Goal: Transaction & Acquisition: Purchase product/service

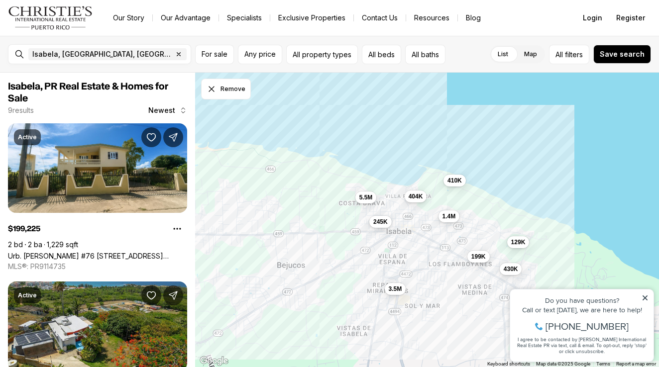
click at [500, 147] on div "199K 1.4M 245K 410K 430K 129K 3.5M 5.5M 404K" at bounding box center [427, 220] width 464 height 295
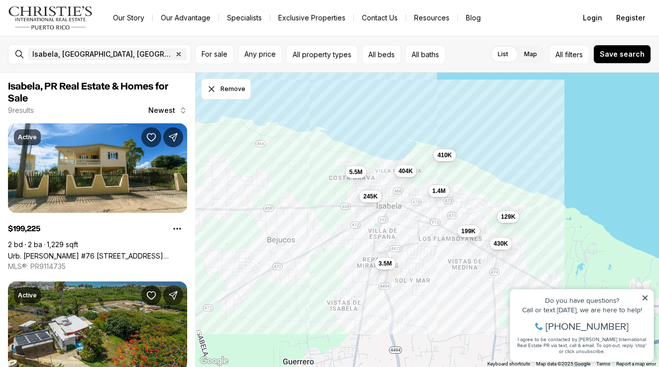
drag, startPoint x: 500, startPoint y: 147, endPoint x: 489, endPoint y: 120, distance: 28.8
click at [489, 120] on div "199K 1.4M 245K 410K 430K 129K 3.5M 5.5M 404K" at bounding box center [427, 220] width 464 height 295
click at [643, 297] on icon at bounding box center [644, 298] width 5 height 5
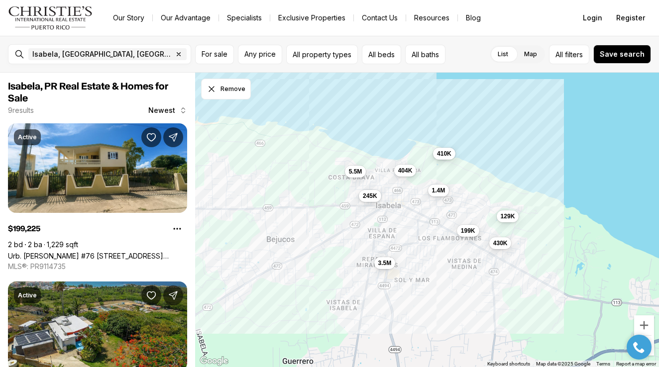
click at [443, 151] on span "410K" at bounding box center [444, 154] width 14 height 8
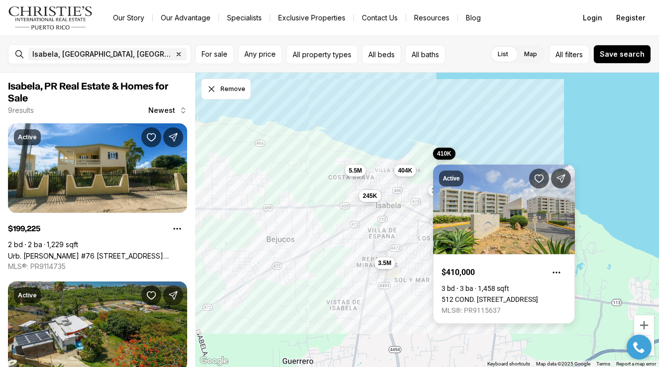
click at [351, 170] on span "5.5M" at bounding box center [355, 170] width 13 height 8
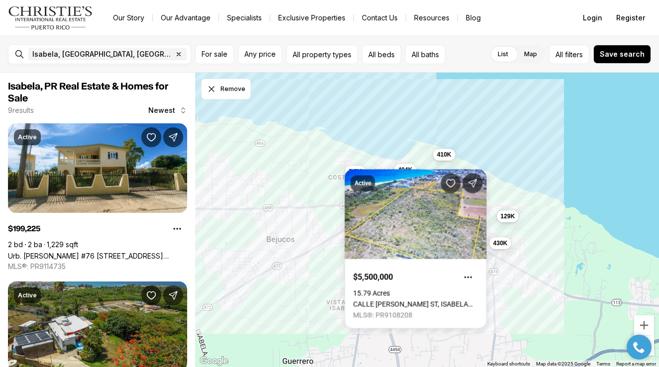
click at [408, 169] on body "Go to: Homepage Our Story Our Advantage Specialists Exclusive Properties Contac…" at bounding box center [329, 183] width 659 height 367
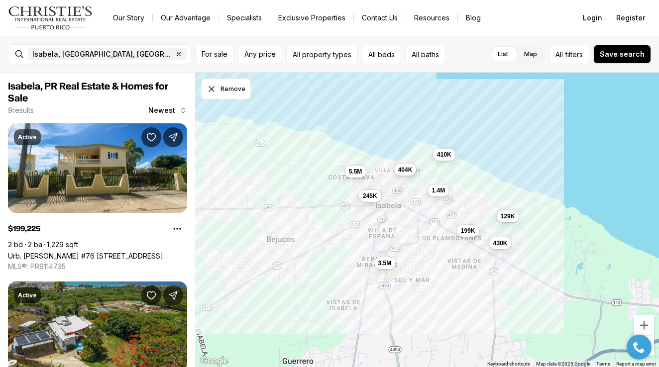
click at [408, 169] on span "404K" at bounding box center [405, 170] width 14 height 8
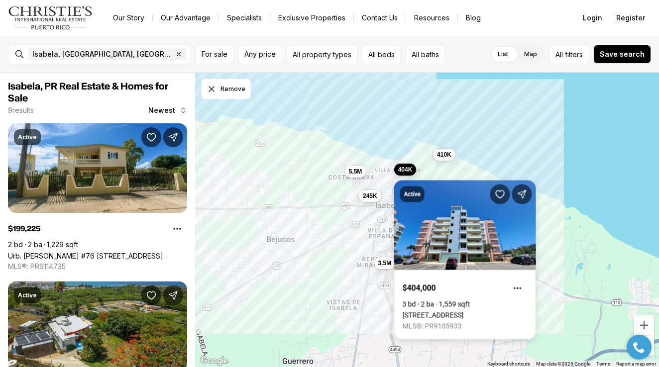
click at [463, 123] on div "199K 1.4M 245K 410K 430K 129K 3.5M 5.5M 404K" at bounding box center [427, 220] width 464 height 295
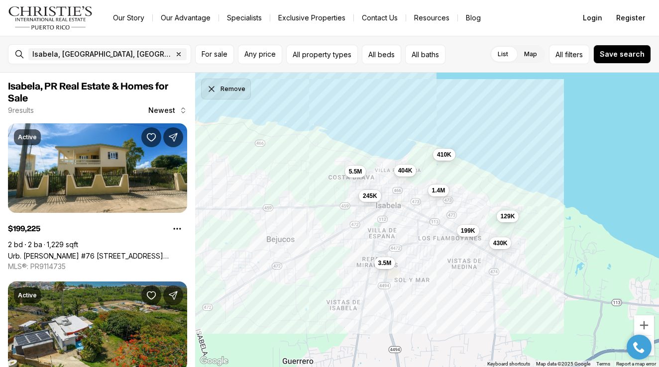
click at [234, 92] on button "Remove" at bounding box center [226, 89] width 50 height 21
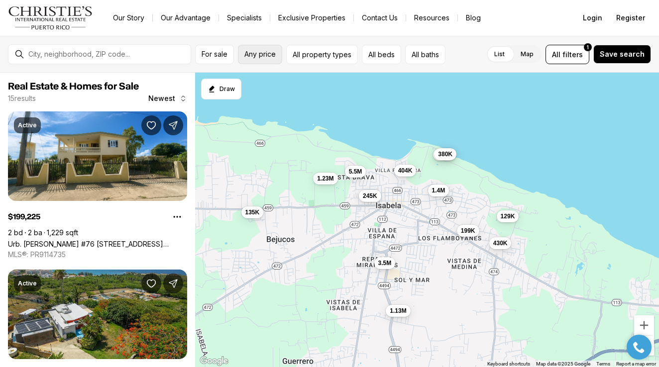
click at [265, 53] on span "Any price" at bounding box center [259, 54] width 31 height 8
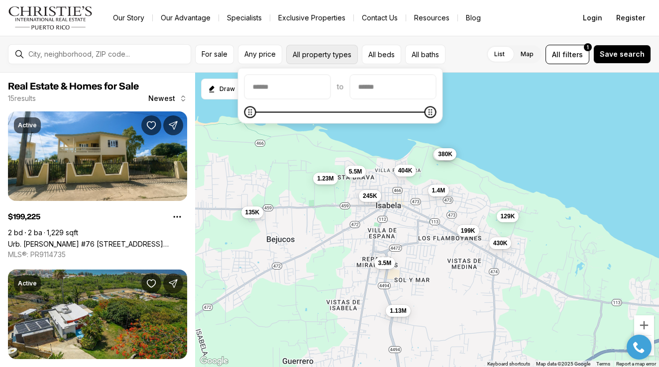
click at [334, 57] on button "All property types" at bounding box center [322, 54] width 72 height 19
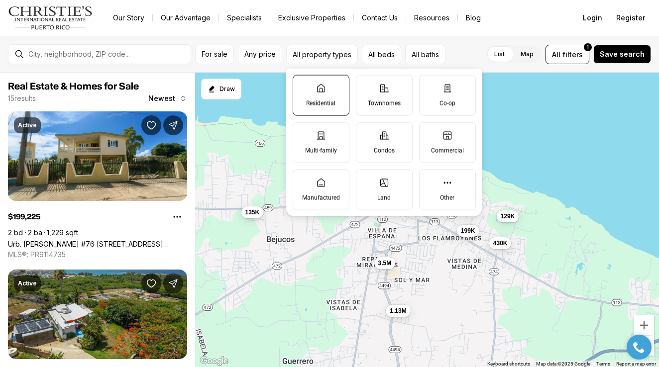
click at [317, 92] on icon at bounding box center [320, 88] width 7 height 8
click at [303, 85] on button "Residential" at bounding box center [298, 80] width 10 height 10
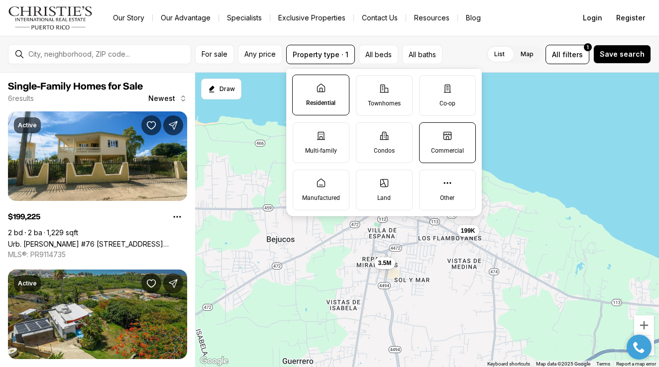
click at [447, 139] on icon at bounding box center [447, 136] width 10 height 10
click at [429, 133] on button "Commercial" at bounding box center [424, 128] width 10 height 10
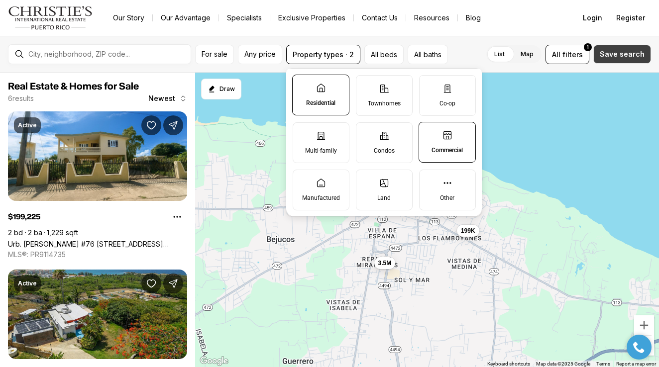
click at [619, 57] on span "Save search" at bounding box center [622, 54] width 45 height 8
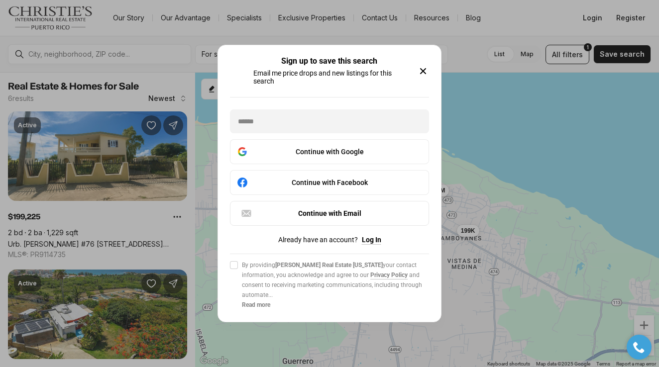
click at [421, 69] on icon "button" at bounding box center [422, 71] width 5 height 5
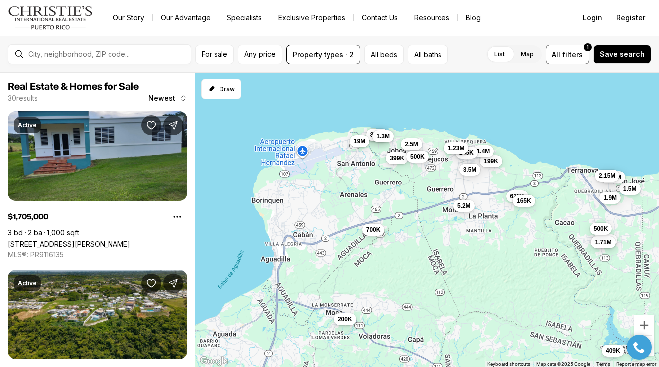
drag, startPoint x: 299, startPoint y: 180, endPoint x: 433, endPoint y: 182, distance: 134.4
click at [436, 182] on div "199K 1.4M 245K 3.5M 1.23M 625K 1.71M 1.71M 3.15M 460K 870K 1.9M 409K 200K 2.5M …" at bounding box center [427, 220] width 464 height 295
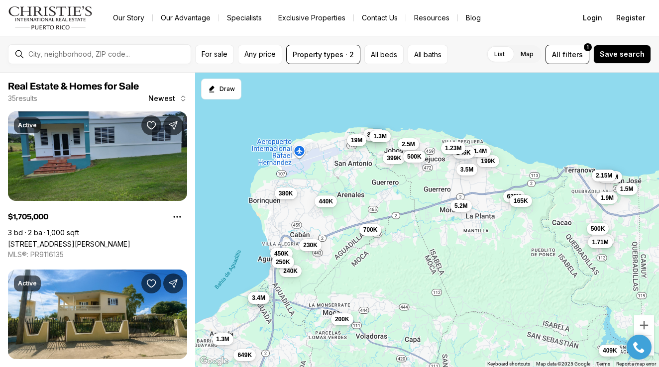
click at [356, 137] on span "19M" at bounding box center [356, 140] width 11 height 8
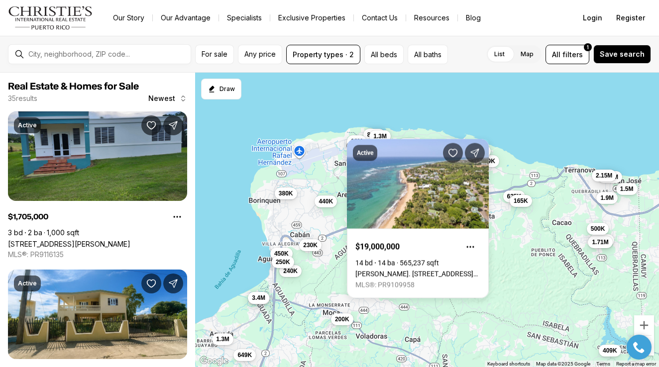
click at [442, 106] on div "199K 1.4M 245K 3.5M 1.23M 625K 1.71M 1.71M 460K 870K 1.9M 409K 200K 2.5M 165K 5…" at bounding box center [427, 220] width 464 height 295
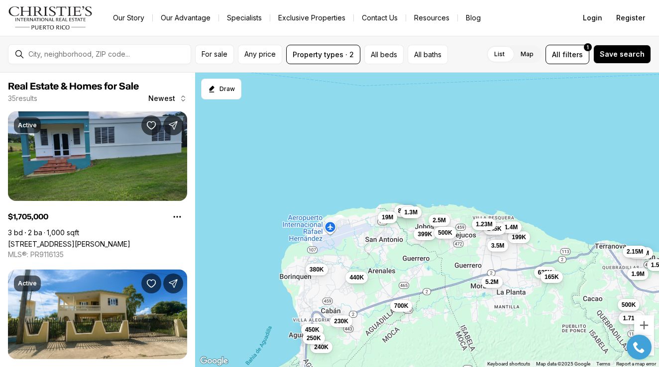
drag, startPoint x: 395, startPoint y: 196, endPoint x: 429, endPoint y: 270, distance: 81.5
click at [429, 270] on div "199K 1.4M 245K 3.5M 1.23M 625K 1.71M 1.71M 460K 870K 1.9M 409K 200K 2.5M 165K 5…" at bounding box center [427, 220] width 464 height 295
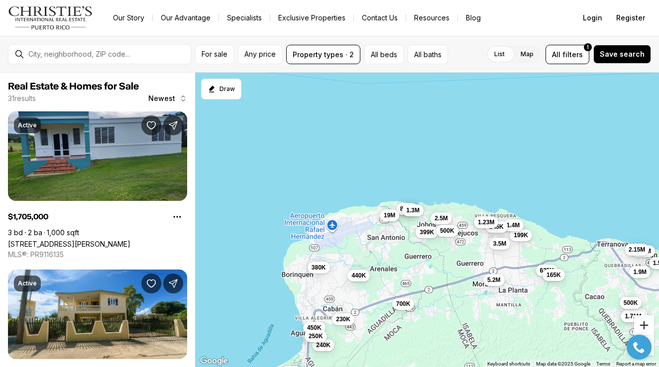
click at [642, 323] on button "Zoom in" at bounding box center [644, 325] width 20 height 20
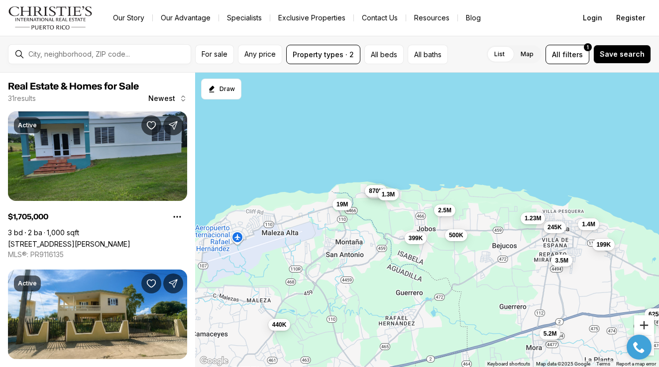
click at [642, 323] on button "Zoom in" at bounding box center [644, 325] width 20 height 20
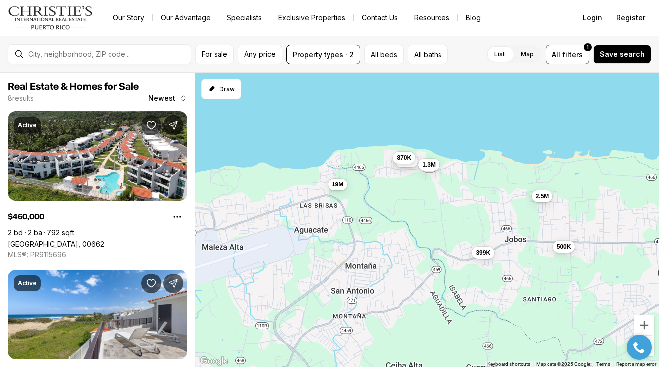
drag, startPoint x: 340, startPoint y: 189, endPoint x: 432, endPoint y: 191, distance: 91.6
click at [432, 191] on div "1.23M 460K 870K 2.5M 399K 1.3M 500K 19M" at bounding box center [427, 220] width 464 height 295
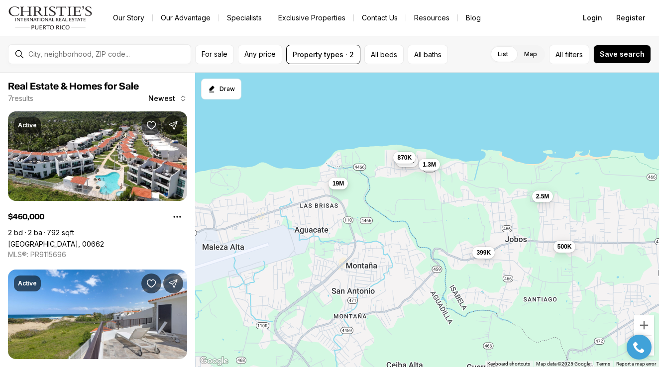
click at [339, 188] on button "19M" at bounding box center [337, 183] width 19 height 12
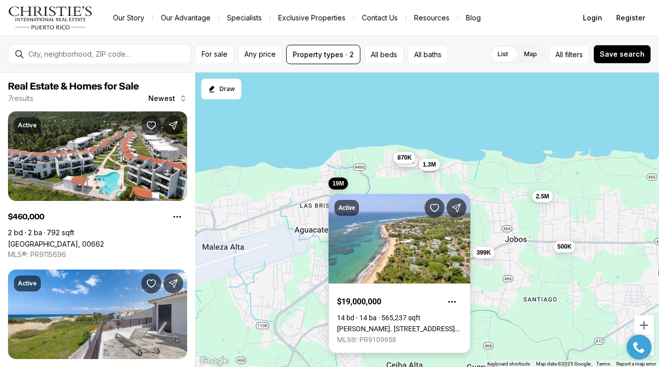
click at [364, 325] on link "[PERSON_NAME]. [STREET_ADDRESS][US_STATE]" at bounding box center [399, 329] width 125 height 8
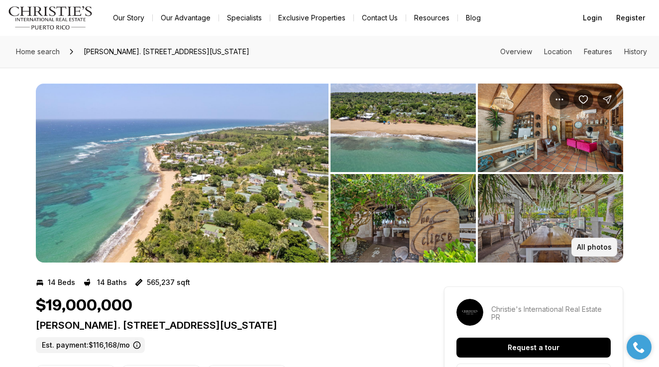
click at [586, 247] on p "All photos" at bounding box center [594, 247] width 35 height 8
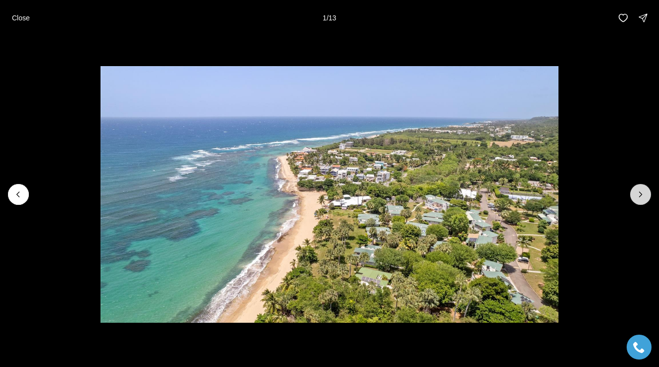
click at [637, 195] on icon "Next slide" at bounding box center [640, 195] width 10 height 10
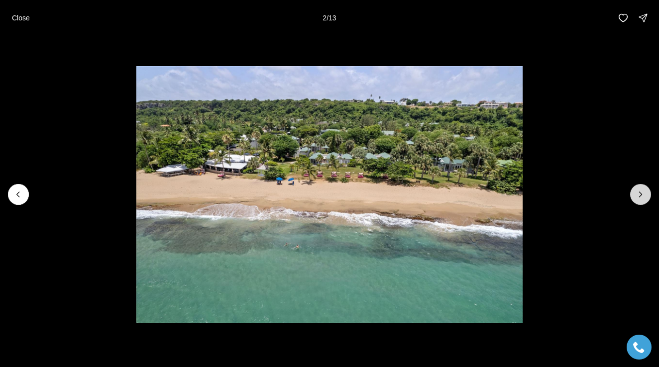
click at [637, 195] on icon "Next slide" at bounding box center [640, 195] width 10 height 10
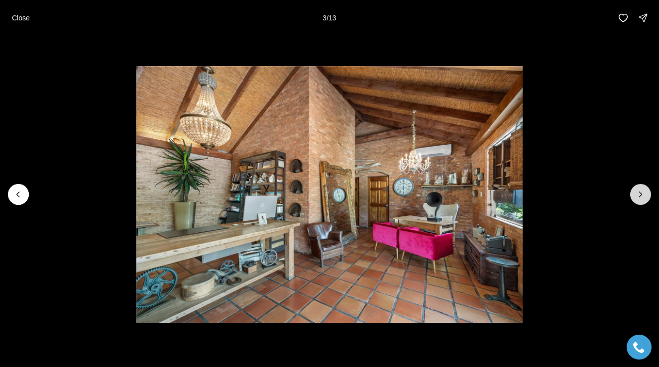
click at [637, 195] on icon "Next slide" at bounding box center [640, 195] width 10 height 10
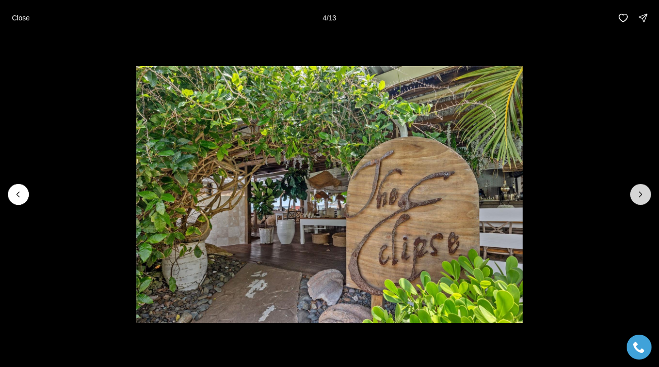
click at [637, 195] on icon "Next slide" at bounding box center [640, 195] width 10 height 10
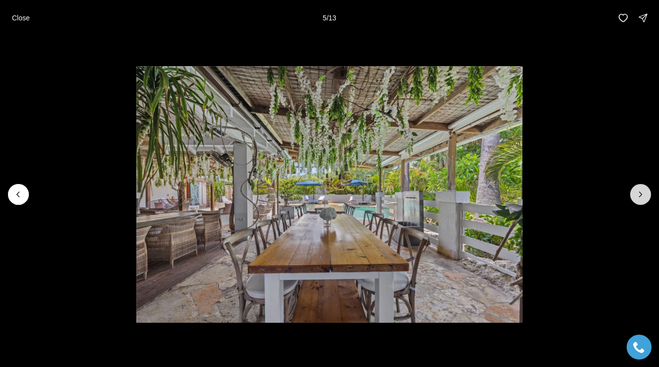
click at [637, 195] on icon "Next slide" at bounding box center [640, 195] width 10 height 10
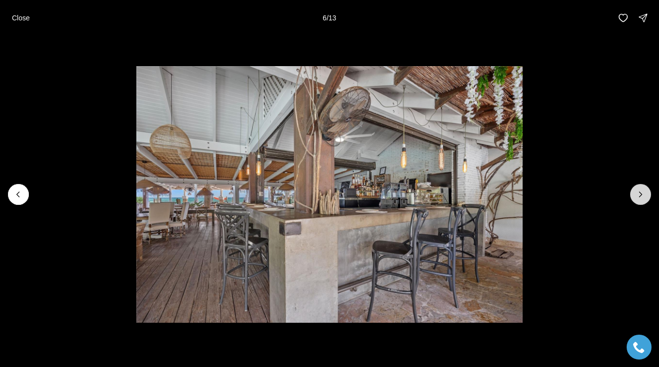
click at [637, 195] on icon "Next slide" at bounding box center [640, 195] width 10 height 10
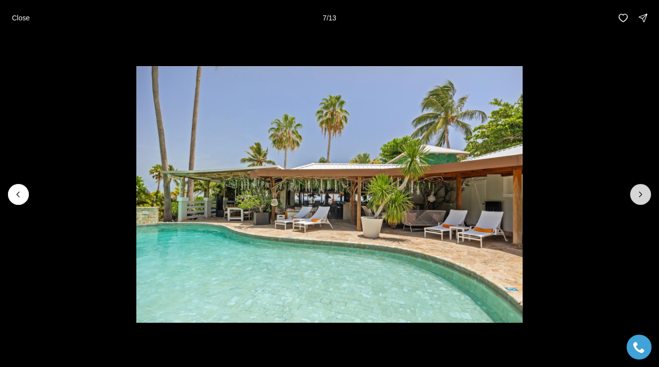
click at [637, 195] on icon "Next slide" at bounding box center [640, 195] width 10 height 10
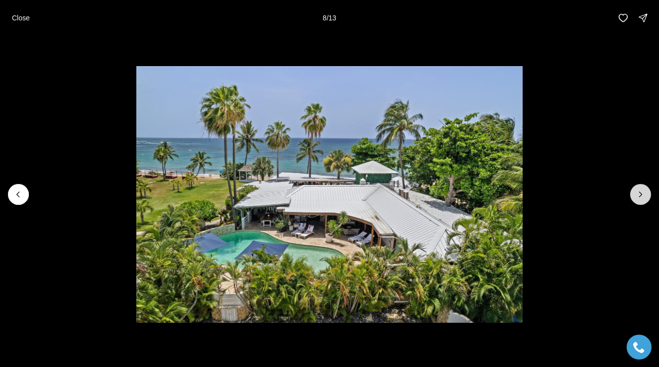
click at [637, 195] on icon "Next slide" at bounding box center [640, 195] width 10 height 10
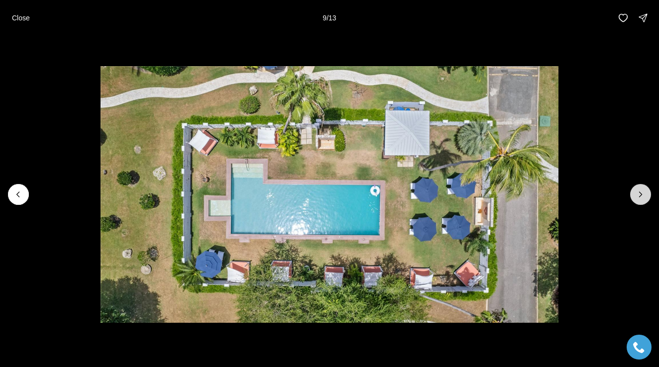
click at [637, 195] on icon "Next slide" at bounding box center [640, 195] width 10 height 10
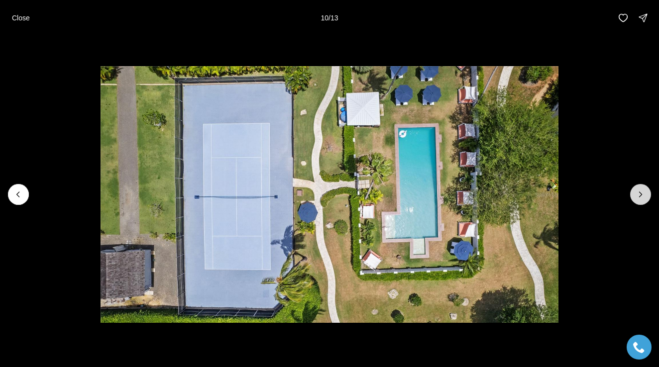
click at [637, 195] on icon "Next slide" at bounding box center [640, 195] width 10 height 10
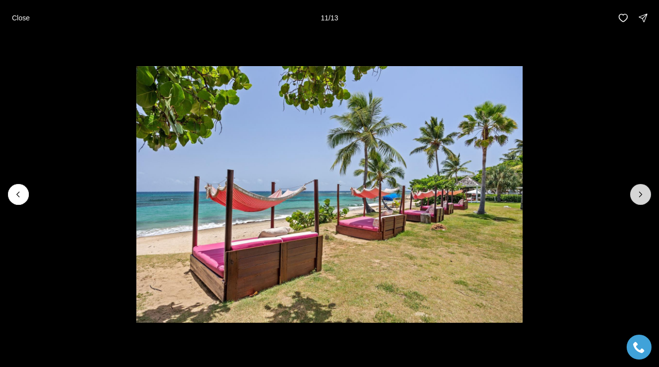
click at [637, 195] on icon "Next slide" at bounding box center [640, 195] width 10 height 10
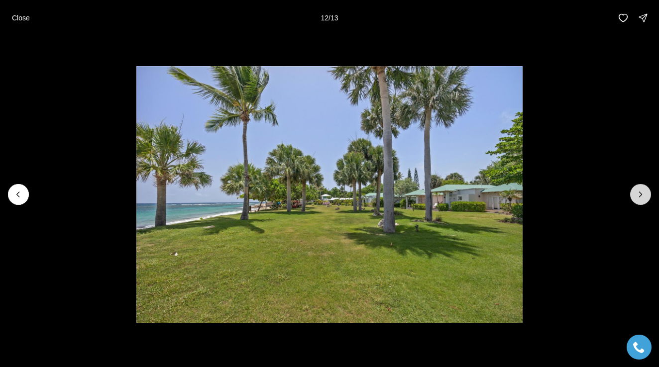
click at [637, 195] on icon "Next slide" at bounding box center [640, 195] width 10 height 10
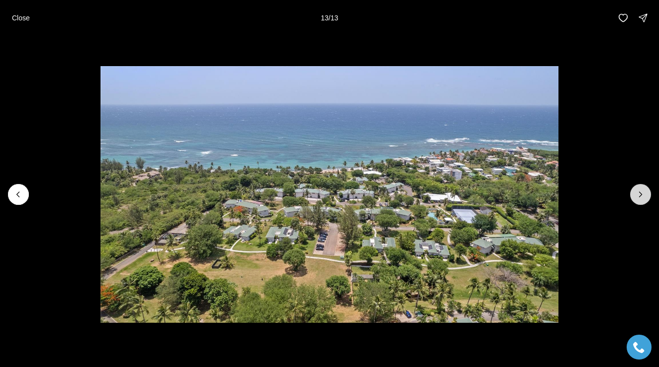
click at [637, 195] on div at bounding box center [640, 194] width 21 height 21
click at [644, 195] on div at bounding box center [640, 194] width 21 height 21
click at [641, 195] on div at bounding box center [640, 194] width 21 height 21
click at [17, 196] on icon "Previous slide" at bounding box center [18, 195] width 10 height 10
